Goal: Task Accomplishment & Management: Manage account settings

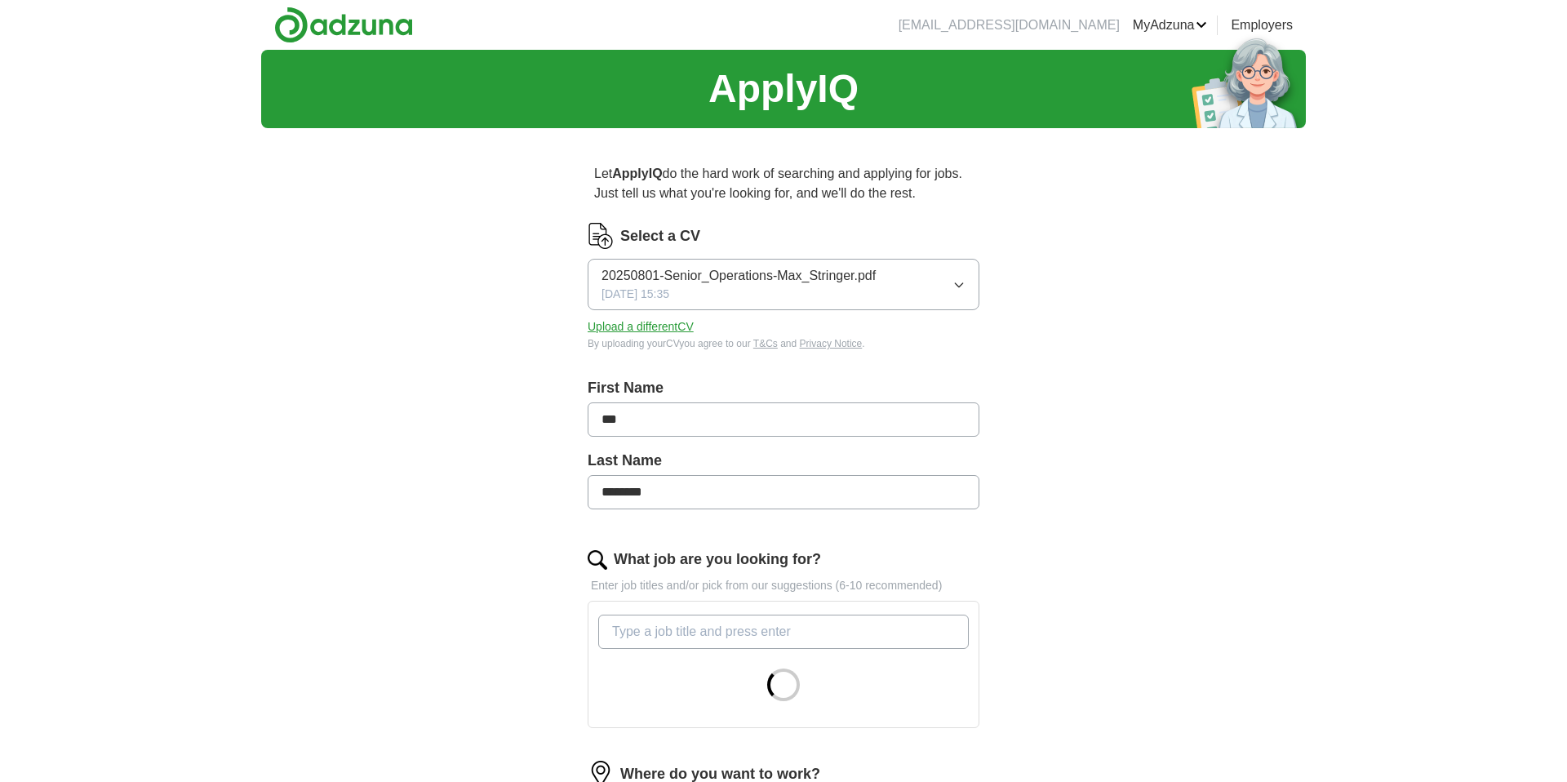
click at [651, 328] on button "Upload a different CV" at bounding box center [641, 326] width 106 height 17
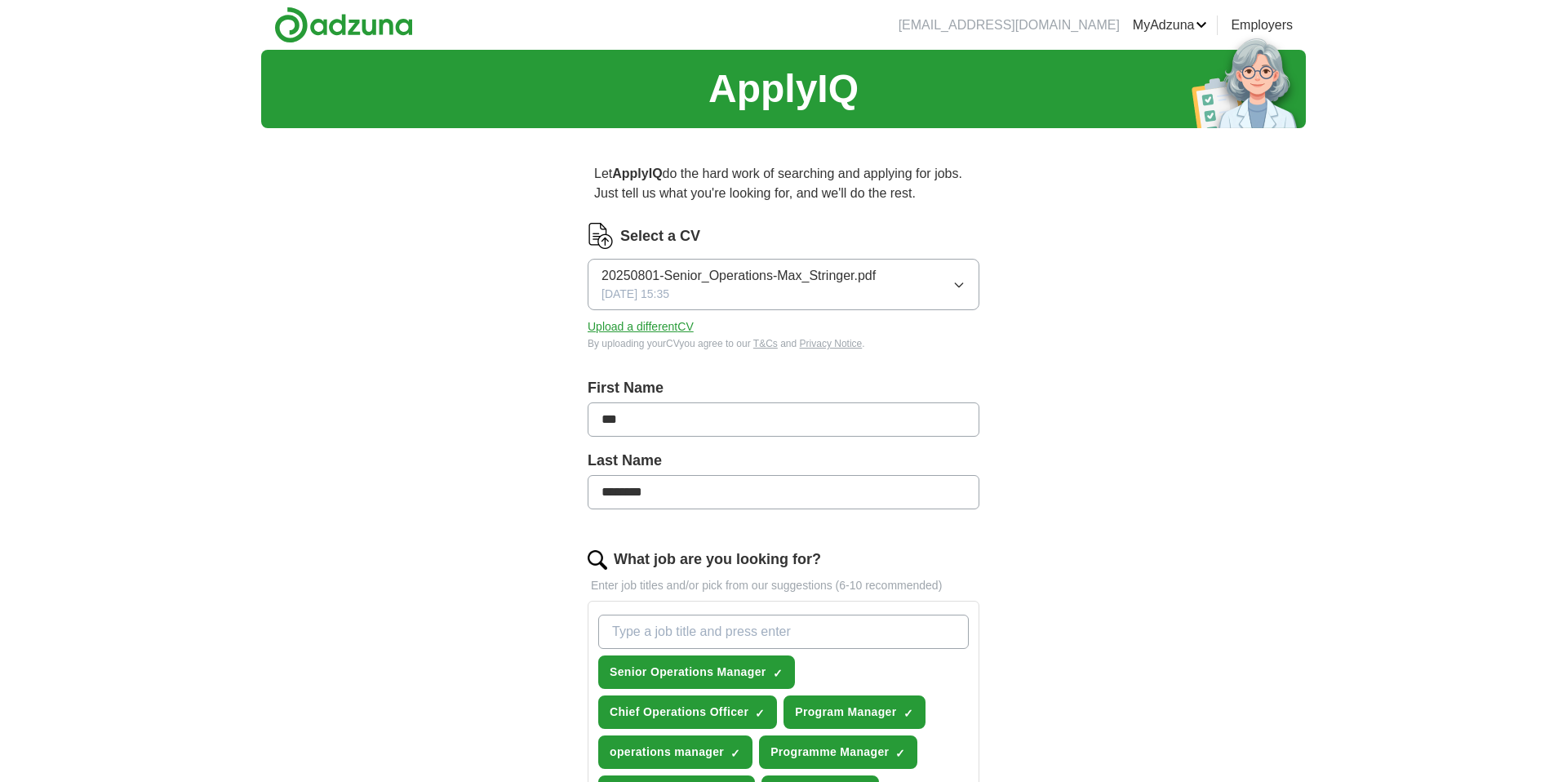
click at [635, 331] on button "Upload a different CV" at bounding box center [641, 326] width 106 height 17
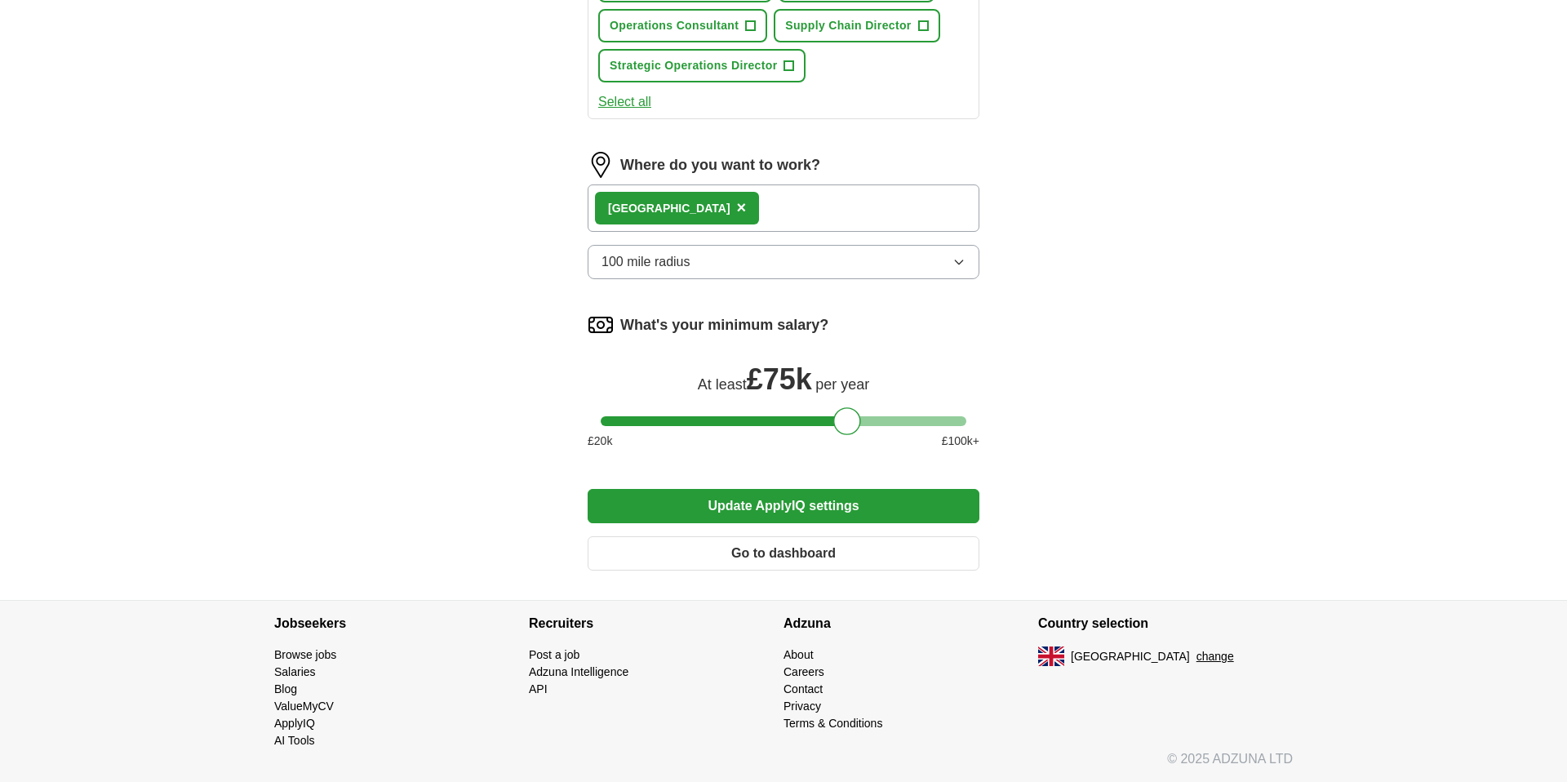
scroll to position [1127, 0]
click at [934, 261] on button "100 mile radius" at bounding box center [784, 262] width 392 height 34
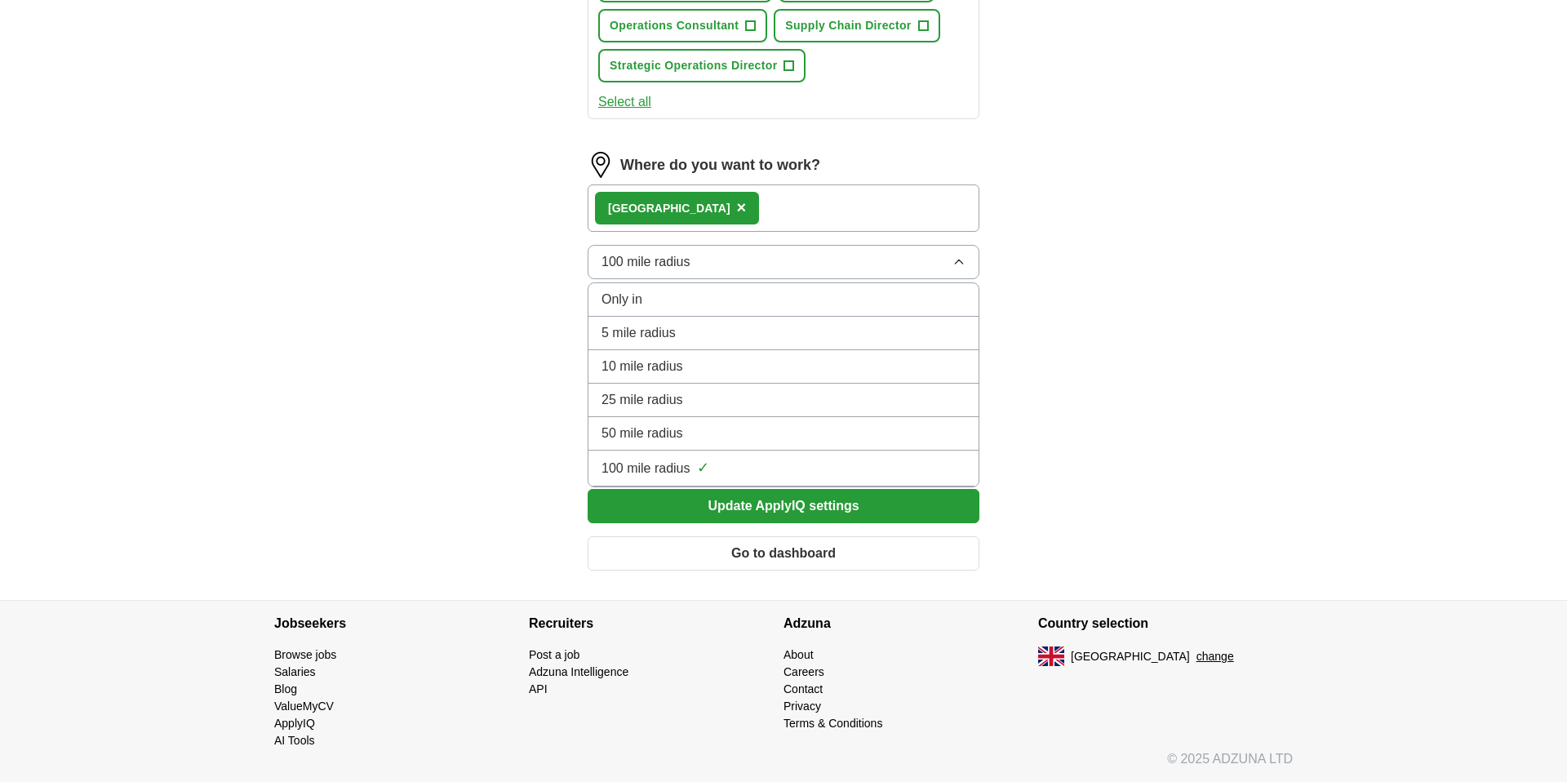
click at [934, 261] on button "100 mile radius" at bounding box center [784, 262] width 392 height 34
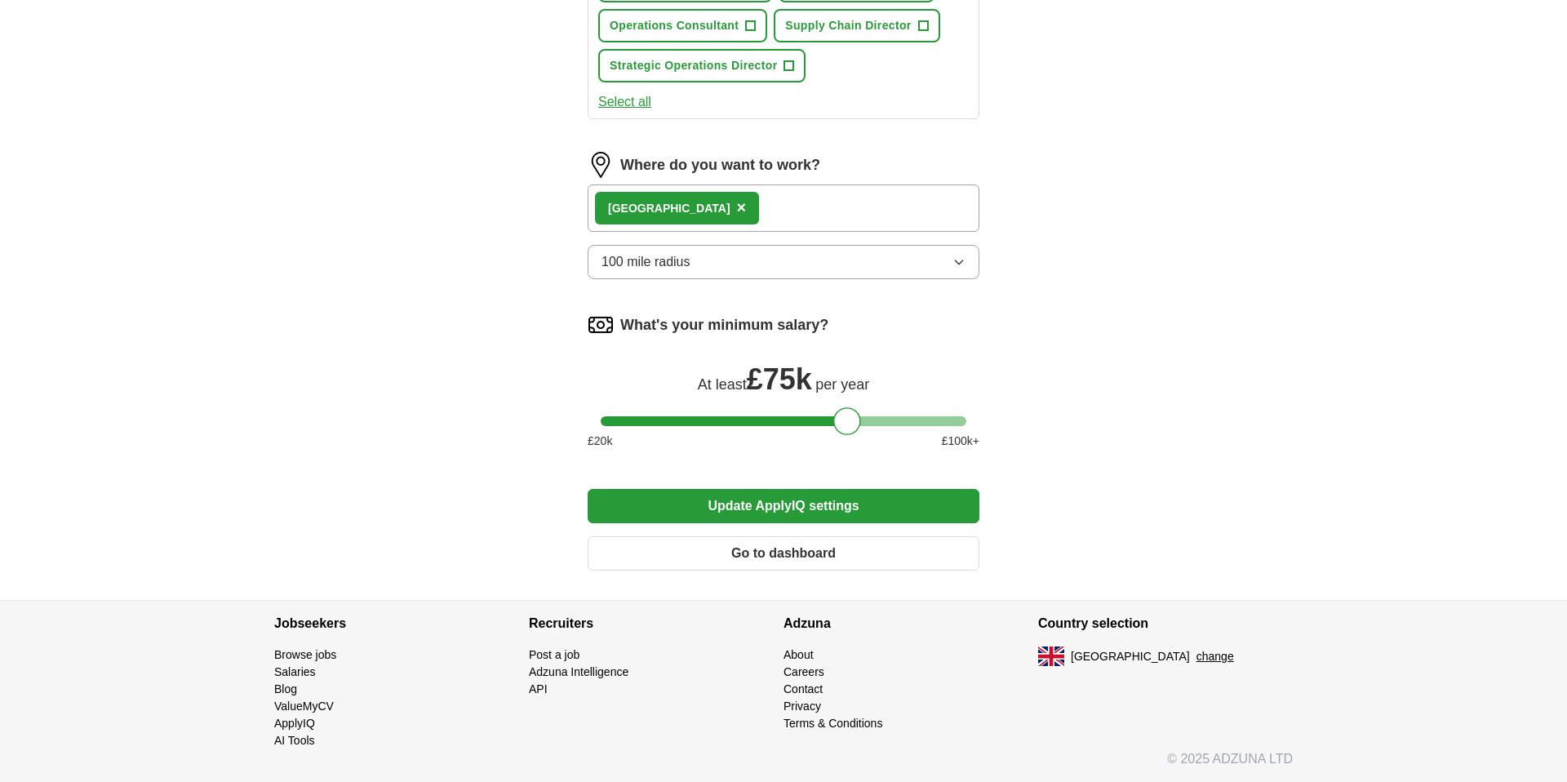
click at [808, 212] on div "London ×" at bounding box center [784, 208] width 392 height 47
click at [779, 206] on div "London ×" at bounding box center [784, 208] width 392 height 47
click at [681, 208] on div "London ×" at bounding box center [784, 208] width 392 height 47
click at [737, 209] on span "×" at bounding box center [742, 207] width 10 height 18
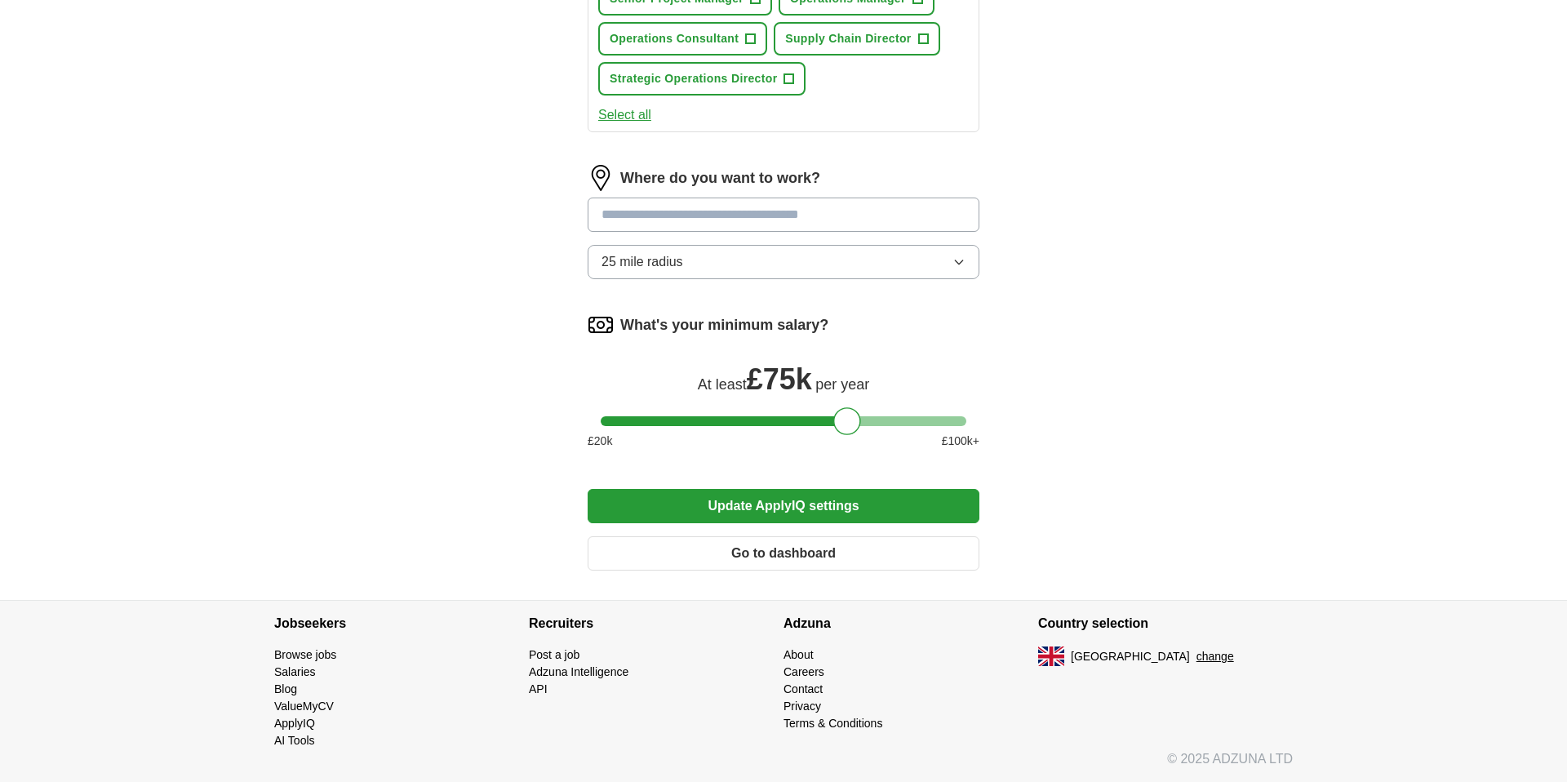
click at [673, 214] on input at bounding box center [784, 215] width 392 height 34
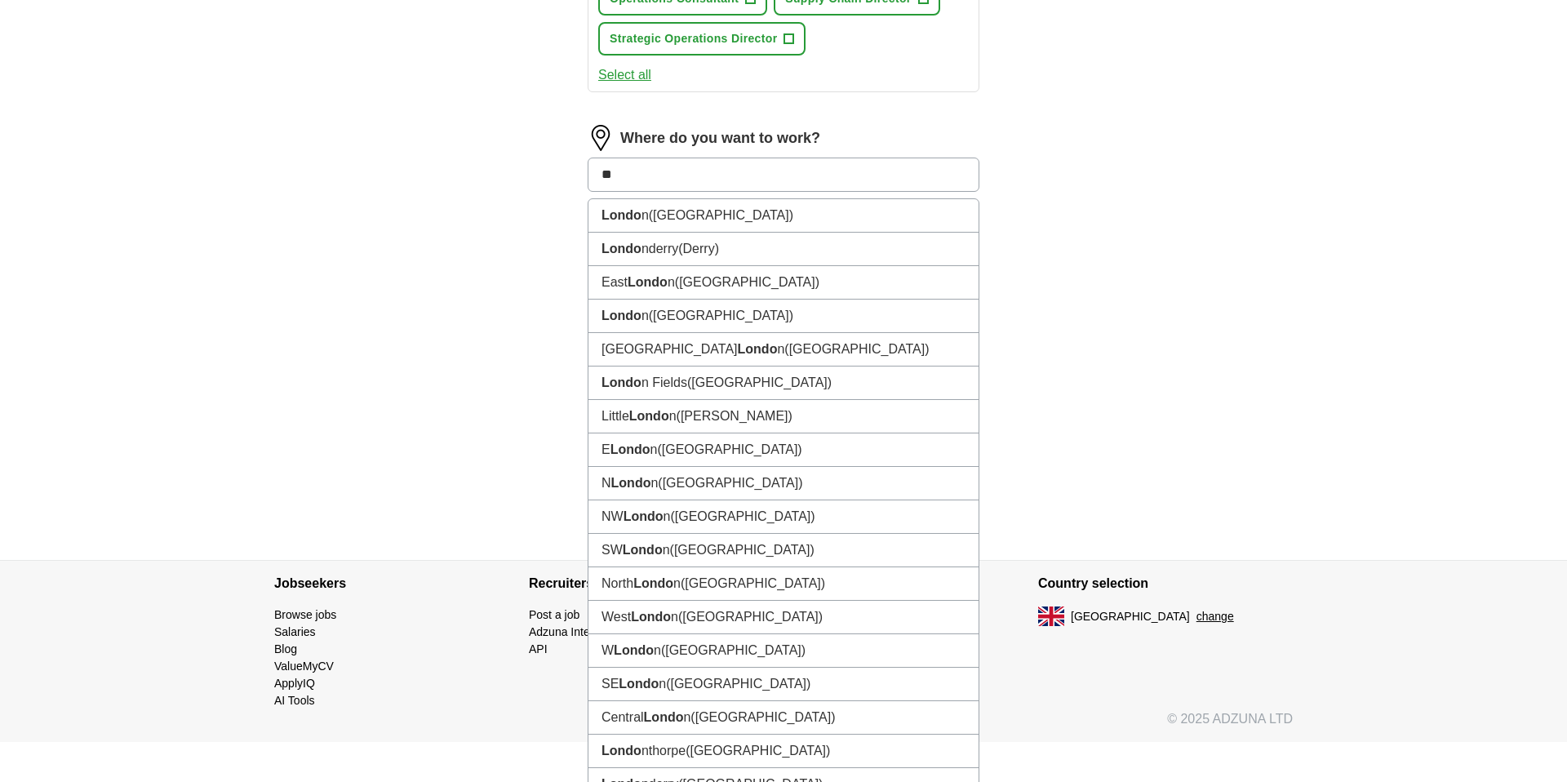
type input "*"
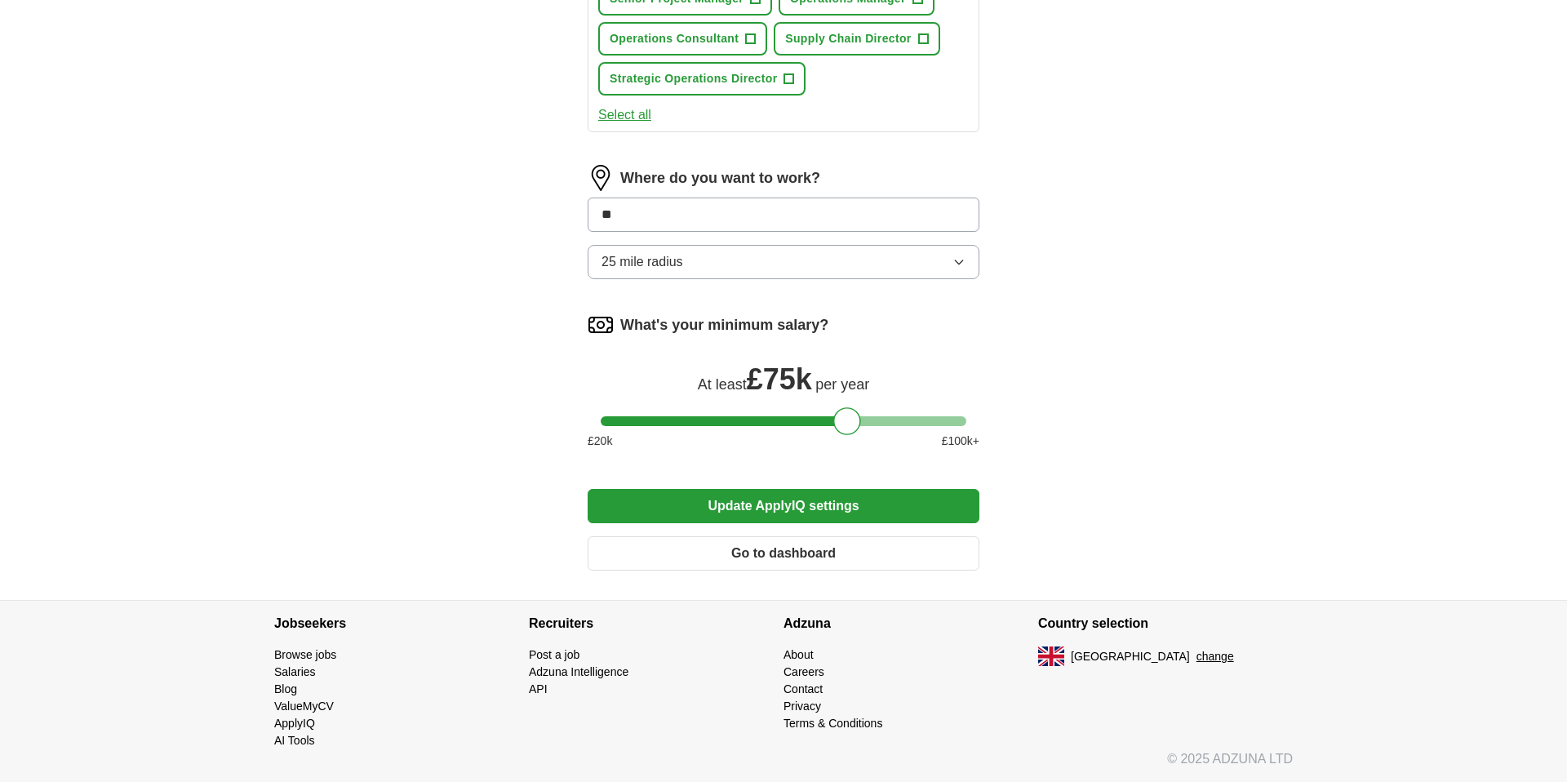
type input "*"
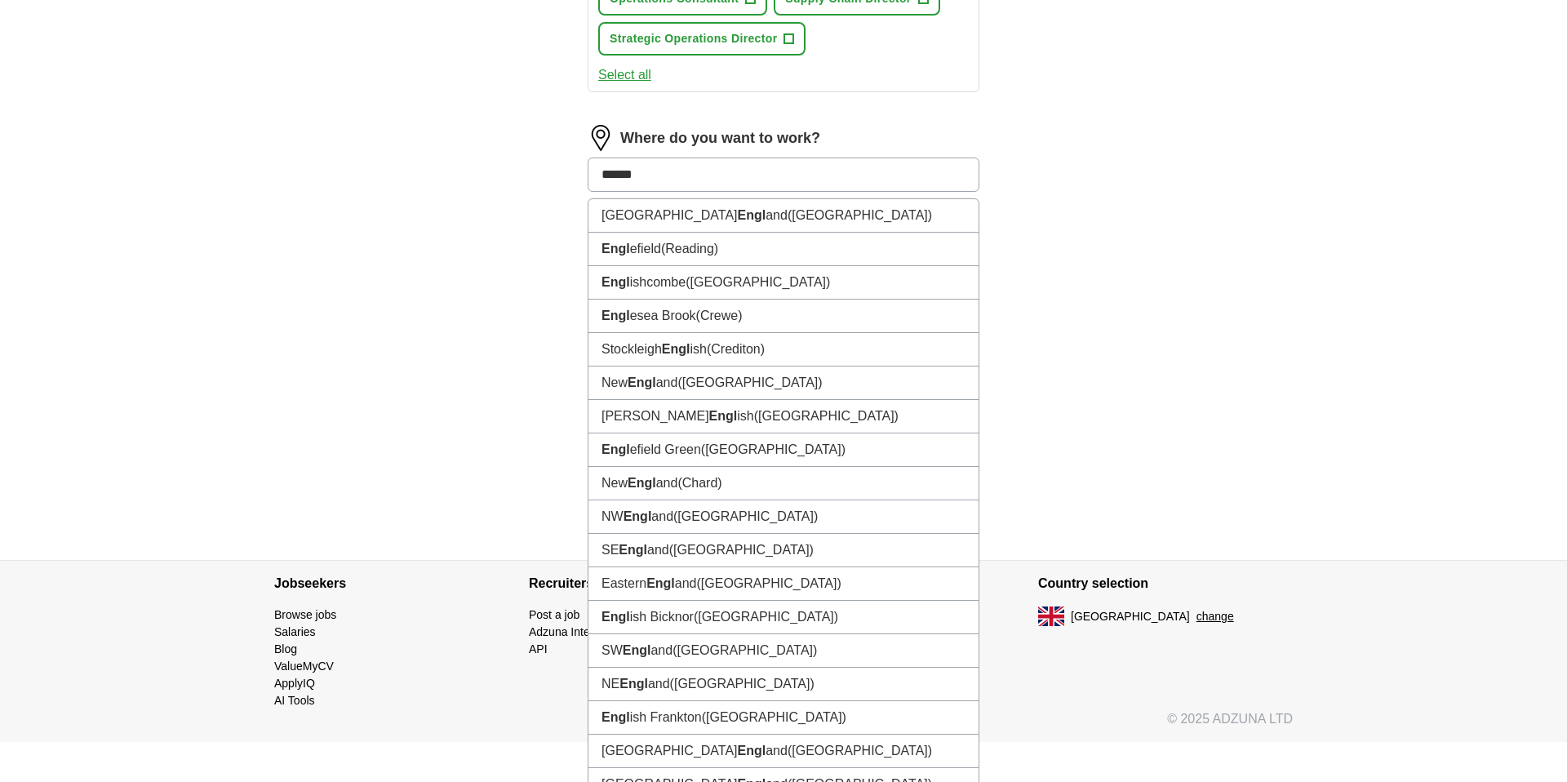
type input "*******"
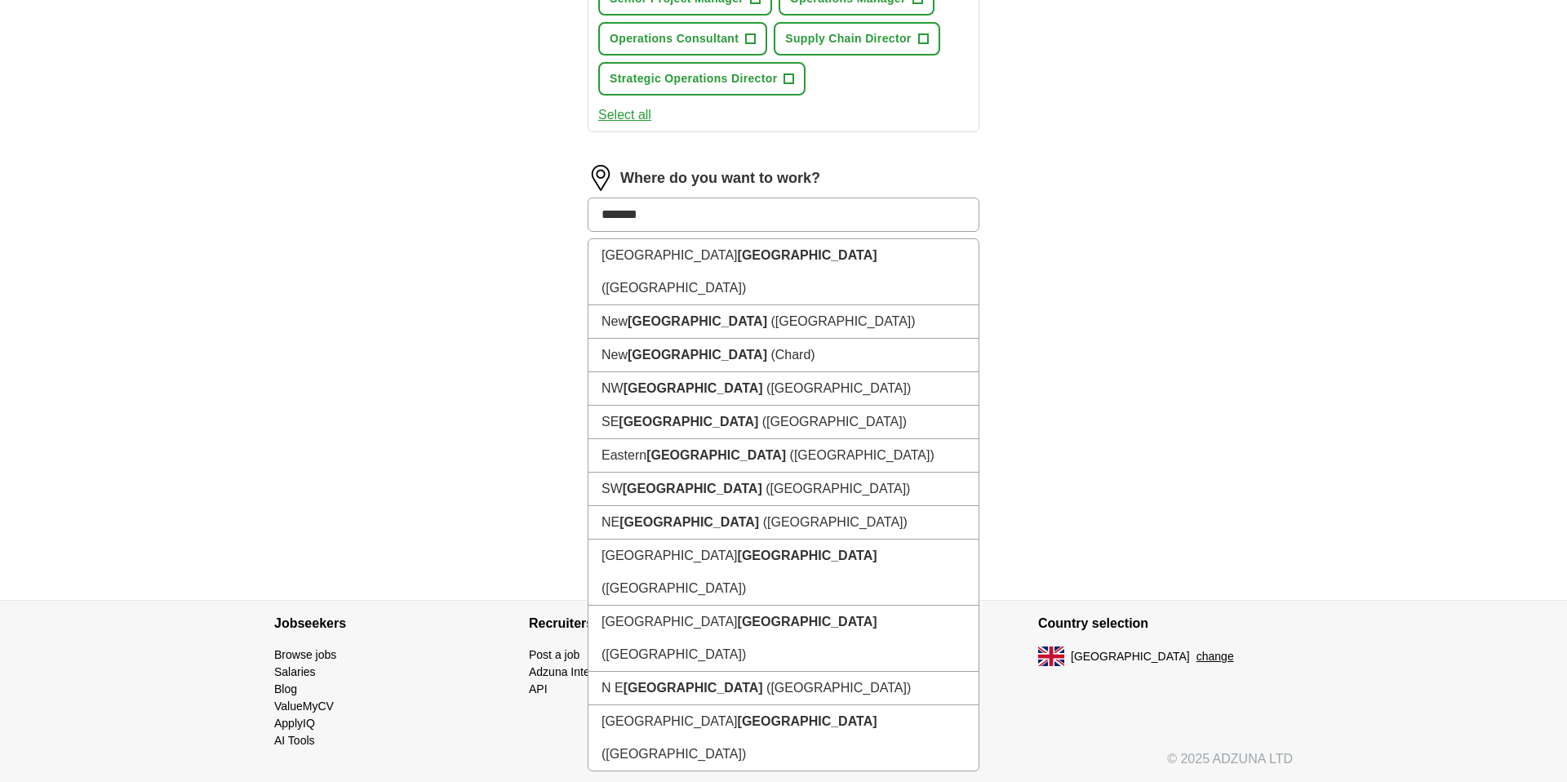
drag, startPoint x: 647, startPoint y: 219, endPoint x: 665, endPoint y: 220, distance: 17.2
click at [665, 220] on input "*******" at bounding box center [784, 215] width 392 height 34
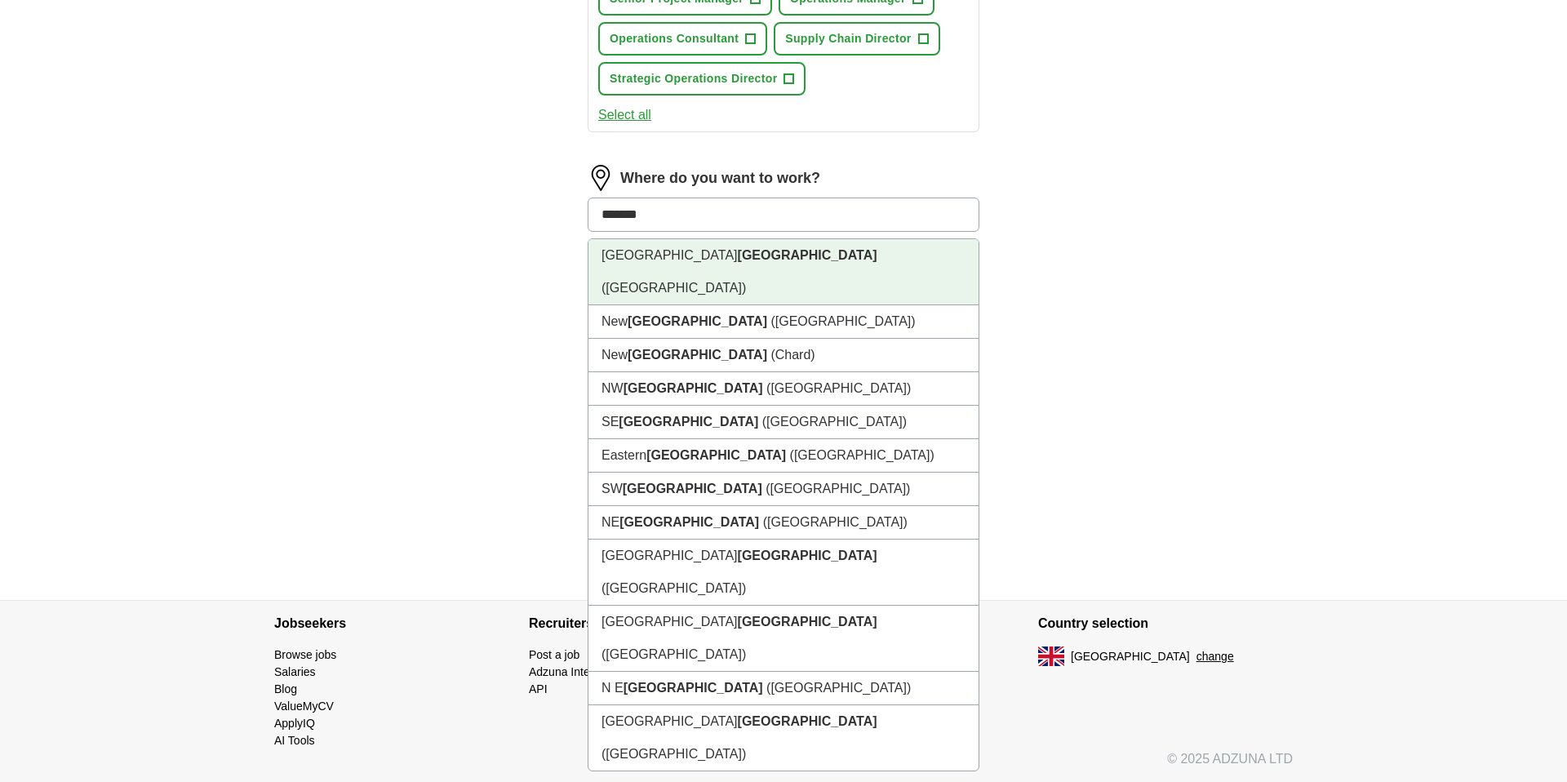
click at [738, 260] on strong "[GEOGRAPHIC_DATA]" at bounding box center [808, 255] width 140 height 14
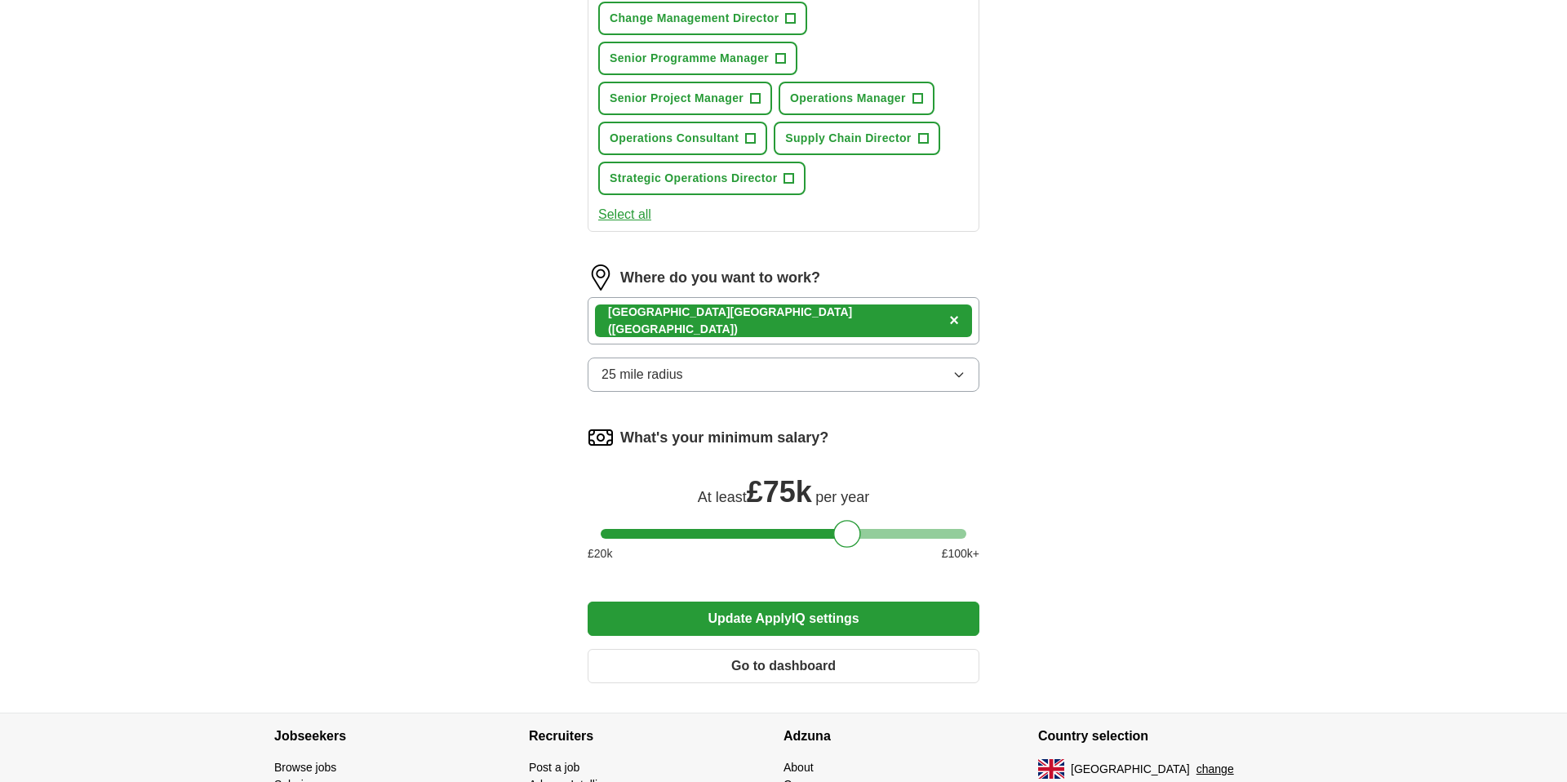
scroll to position [972, 0]
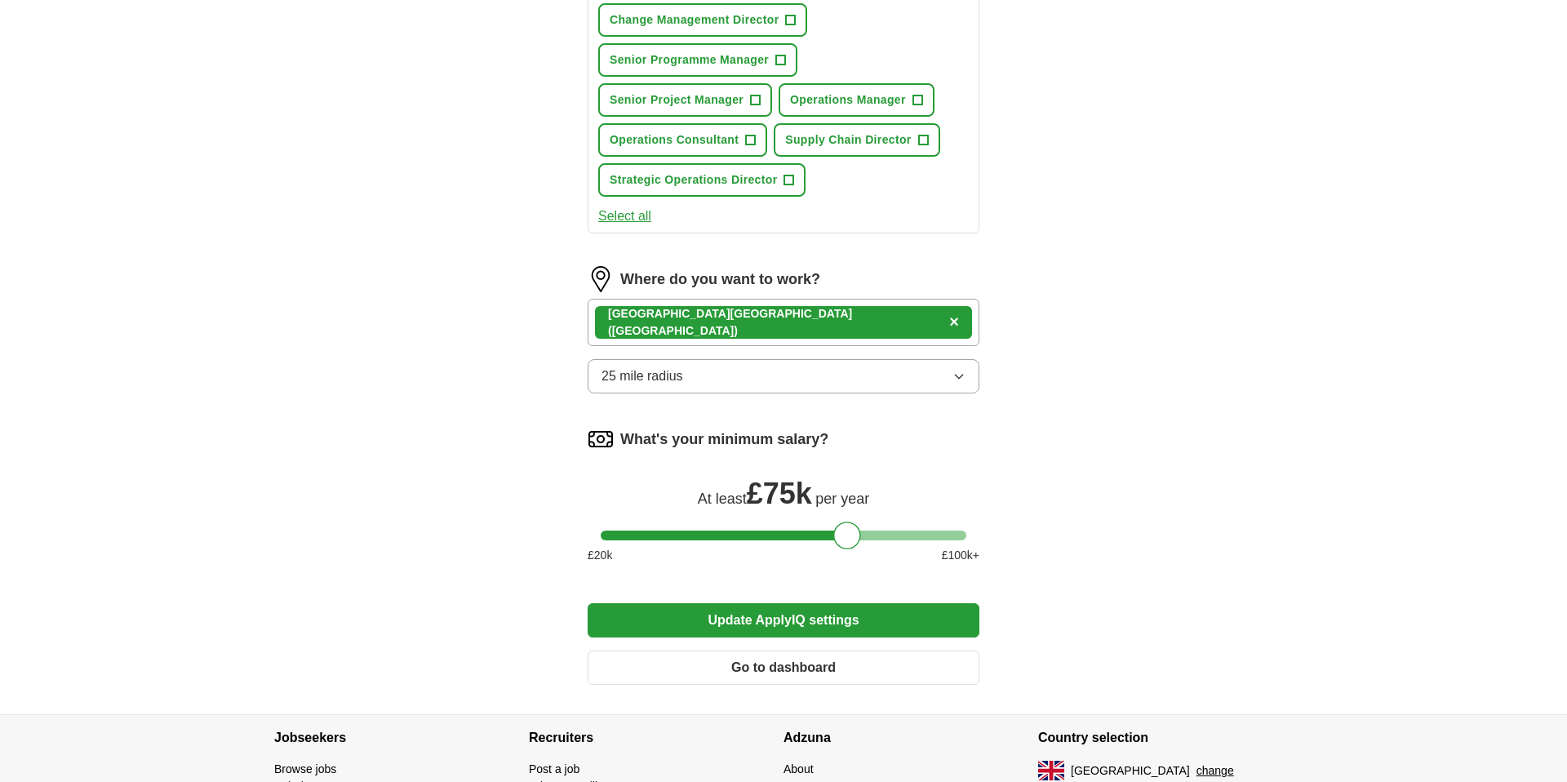
click at [865, 346] on div "[GEOGRAPHIC_DATA] ([GEOGRAPHIC_DATA]) ×" at bounding box center [784, 322] width 392 height 47
click at [848, 346] on div "[GEOGRAPHIC_DATA] ([GEOGRAPHIC_DATA]) ×" at bounding box center [784, 322] width 392 height 47
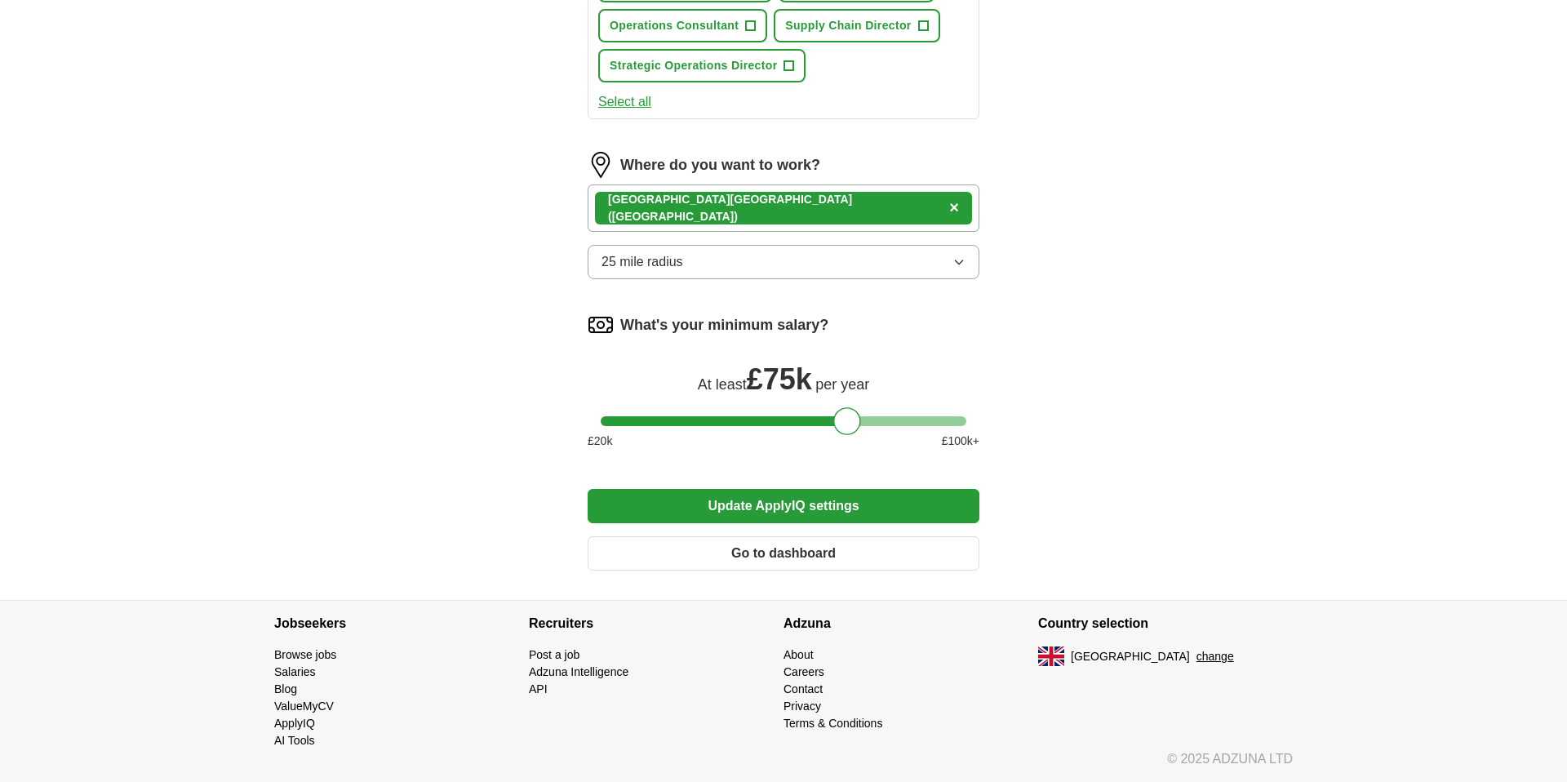
scroll to position [1127, 0]
click at [764, 256] on button "25 mile radius" at bounding box center [784, 262] width 392 height 34
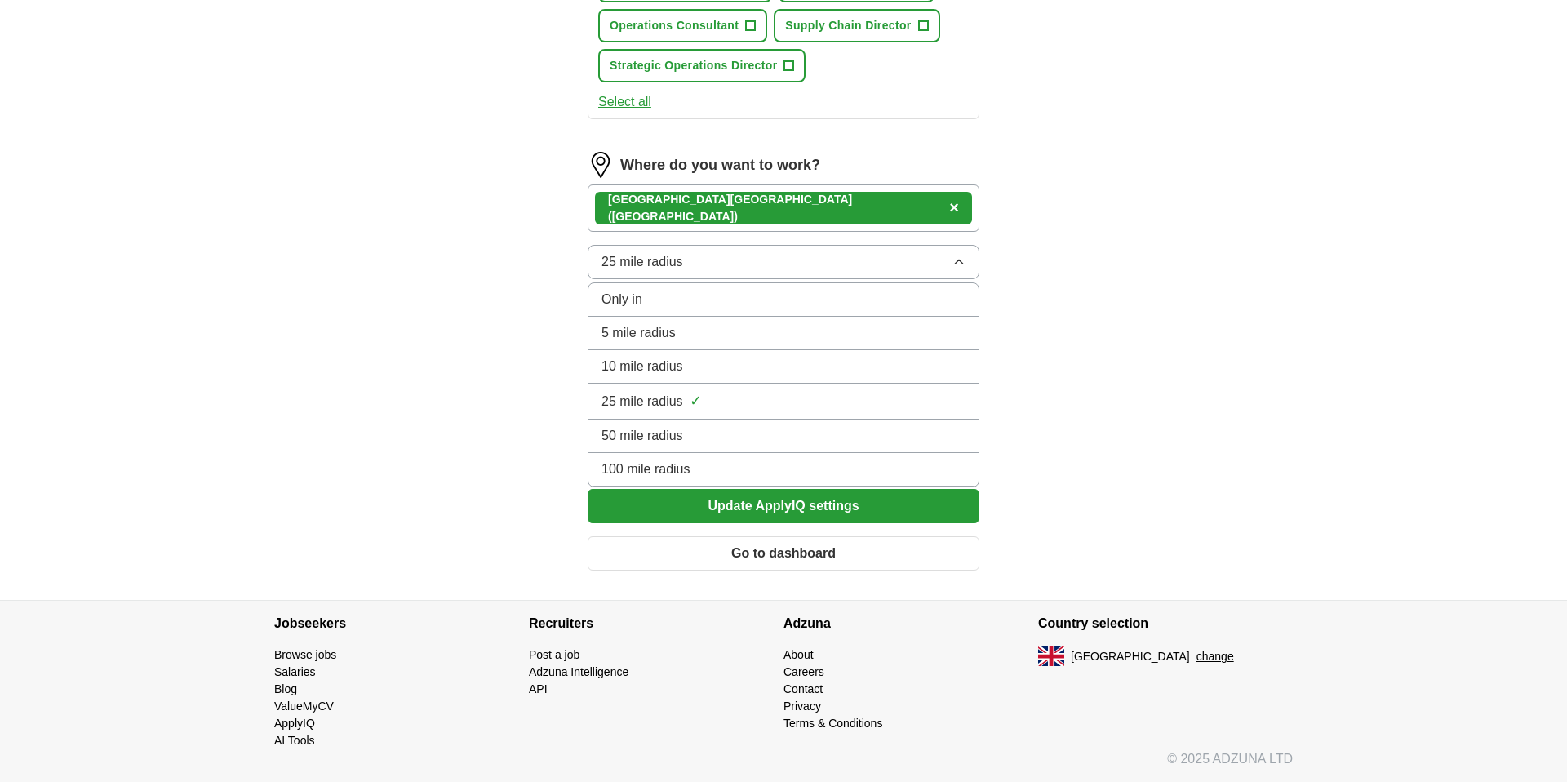
click at [713, 474] on div "100 mile radius" at bounding box center [784, 470] width 364 height 20
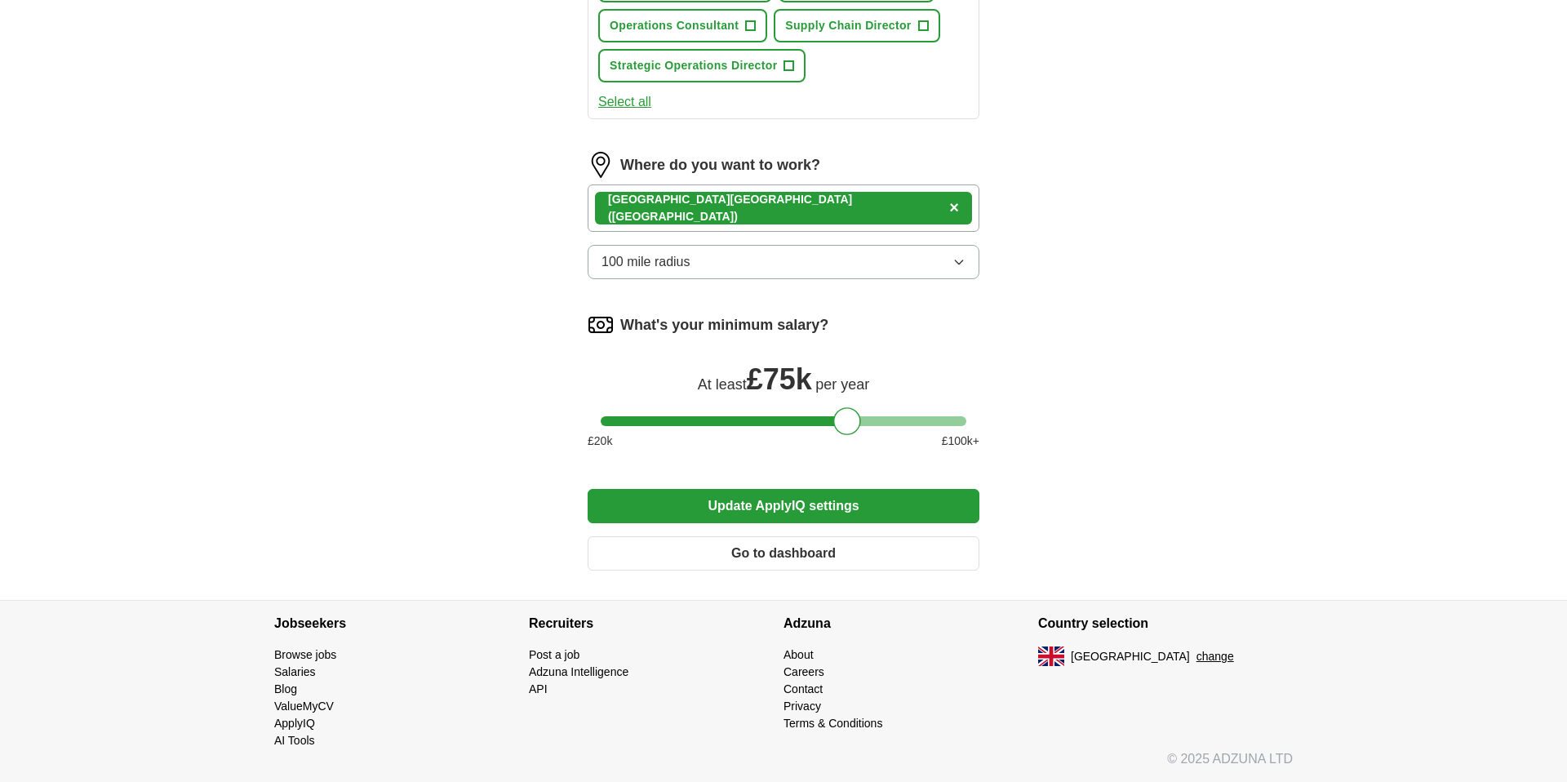
click at [816, 514] on button "Update ApplyIQ settings" at bounding box center [784, 506] width 392 height 34
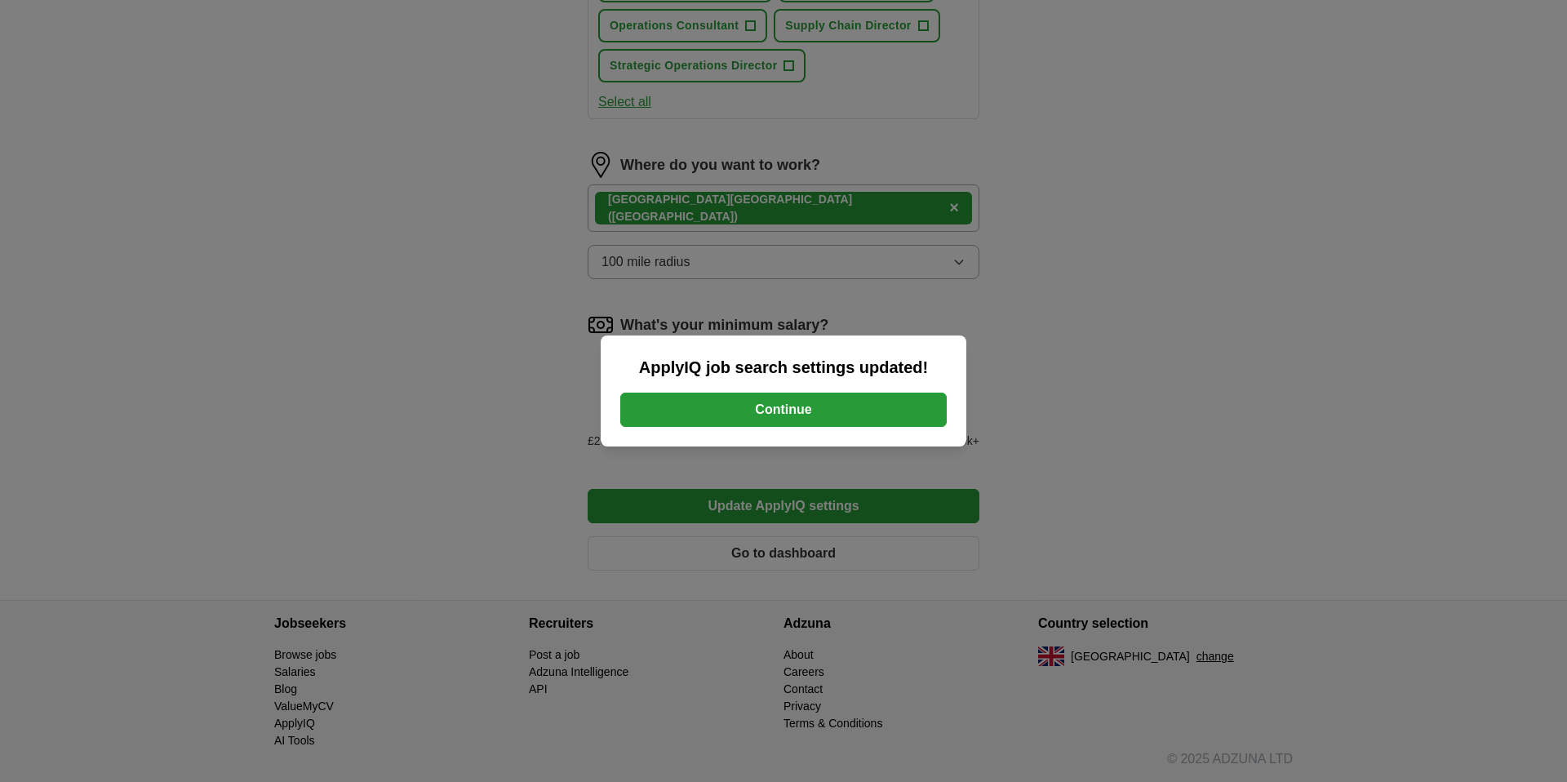
click at [813, 406] on button "Continue" at bounding box center [783, 410] width 327 height 34
